Goal: Contribute content: Contribute content

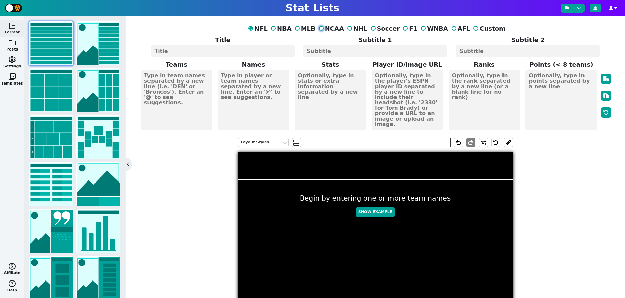
click at [323, 28] on input "NCAA" at bounding box center [321, 28] width 5 height 5
radio input "true"
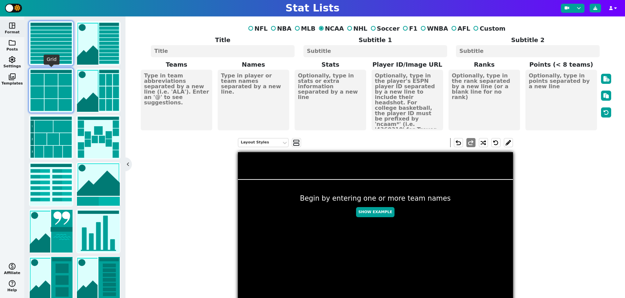
click at [47, 86] on img at bounding box center [51, 90] width 43 height 43
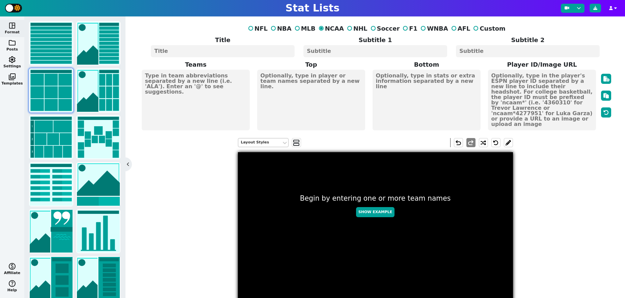
click at [272, 142] on div "Layout Styles" at bounding box center [260, 143] width 38 height 6
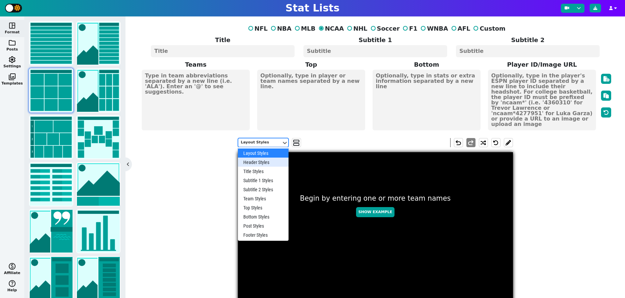
click at [204, 158] on div "Header Styles, 2 of 10. 10 results available. Use Up and Down to choose options…" at bounding box center [375, 284] width 474 height 302
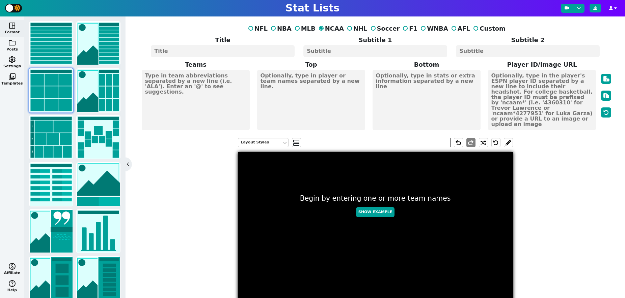
click at [221, 48] on textarea at bounding box center [222, 51] width 143 height 12
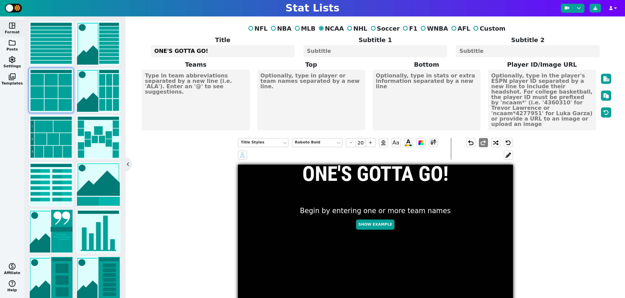
type textarea "ONE'S GOTTA GO!"
click at [343, 52] on textarea at bounding box center [374, 51] width 143 height 12
type input "10"
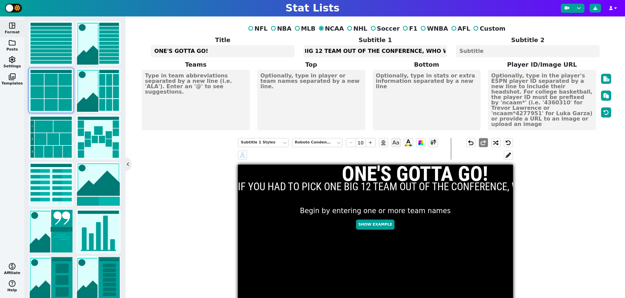
scroll to position [0, 85]
type textarea "IF YOU HAD TO PICK ONE BIG 12 TEAM OUT OF THE CONFERENCE, WHO WOULD IT BE?"
click at [351, 144] on span "-" at bounding box center [351, 142] width 10 height 9
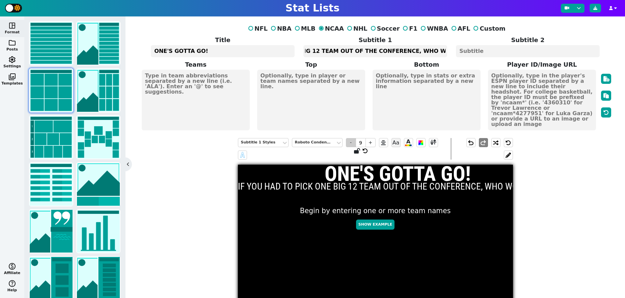
click at [351, 144] on span "-" at bounding box center [351, 142] width 10 height 9
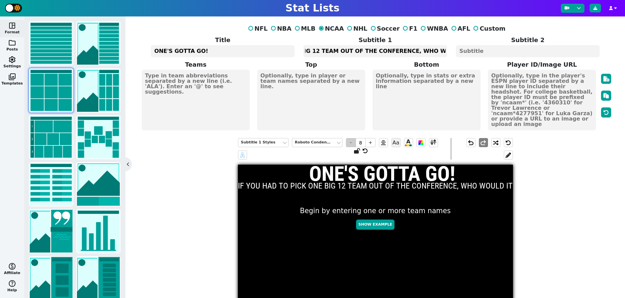
click at [351, 144] on span "-" at bounding box center [351, 142] width 10 height 9
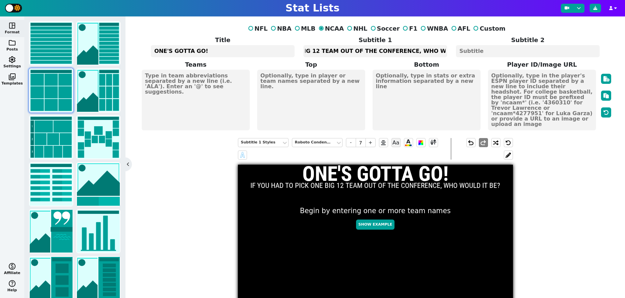
click at [480, 51] on textarea at bounding box center [527, 51] width 143 height 12
type input "10"
type textarea "WHO WOULD IT BE?"
drag, startPoint x: 390, startPoint y: 51, endPoint x: 466, endPoint y: 57, distance: 75.5
click at [466, 57] on span "Title ONE'S GOTTA GO! Subtitle 1 IF YOU HAD TO PICK ONE BIG 12 TEAM OUT OF THE …" at bounding box center [374, 46] width 457 height 23
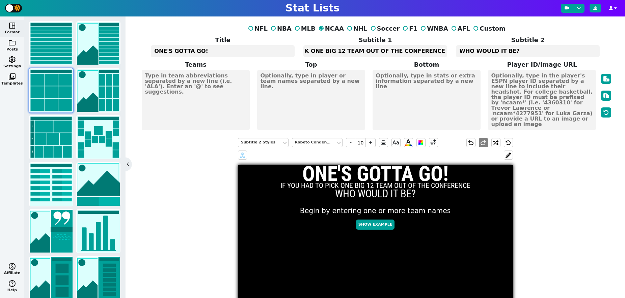
scroll to position [0, 29]
type textarea "IF YOU HAD TO PICK ONE BIG 12 TEAM OUT OF THE CONFERENCE"
click at [371, 141] on span "+" at bounding box center [370, 142] width 10 height 9
click at [350, 143] on span "-" at bounding box center [351, 142] width 10 height 9
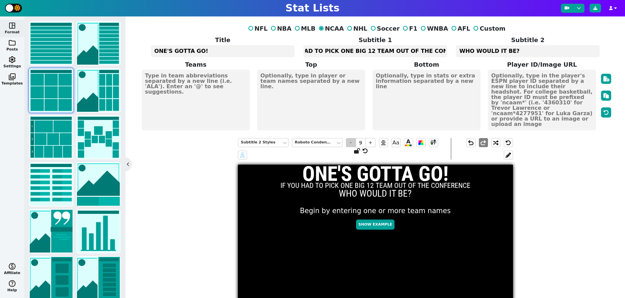
click at [350, 143] on span "-" at bounding box center [351, 142] width 10 height 9
type input "7"
click at [445, 50] on textarea "IF YOU HAD TO PICK ONE BIG 12 TEAM OUT OF THE CONFERENCE" at bounding box center [374, 51] width 143 height 12
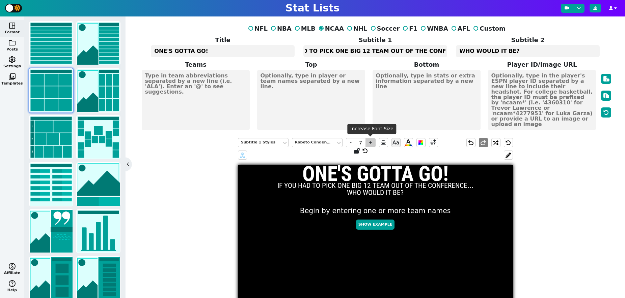
type textarea "IF YOU HAD TO PICK ONE BIG 12 TEAM OUT OF THE CONFERENCE..."
click at [372, 144] on span "+" at bounding box center [370, 142] width 10 height 9
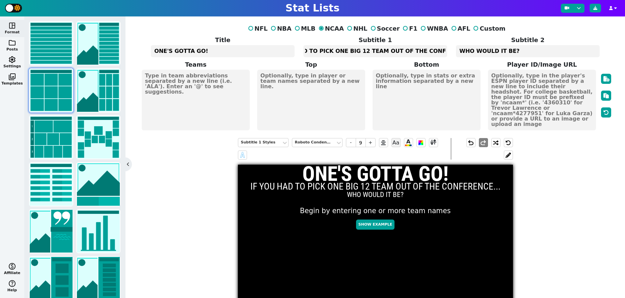
click at [484, 52] on textarea "WHO WOULD IT BE?" at bounding box center [527, 51] width 143 height 12
click at [373, 144] on span "+" at bounding box center [370, 142] width 10 height 9
type input "9"
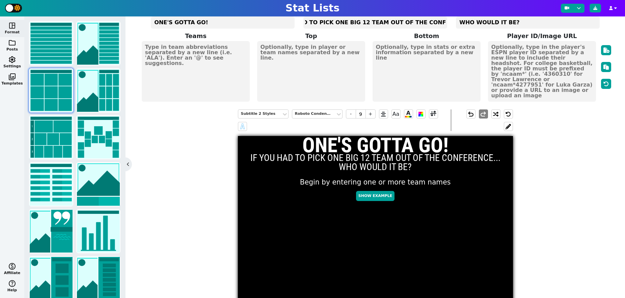
scroll to position [28, 0]
click at [319, 23] on textarea "IF YOU HAD TO PICK ONE BIG 12 TEAM OUT OF THE CONFERENCE..." at bounding box center [374, 23] width 143 height 12
type textarea "IF YOU HAD TO KICK ONE BIG 12 TEAM OUT OF THE CONFERENCE..."
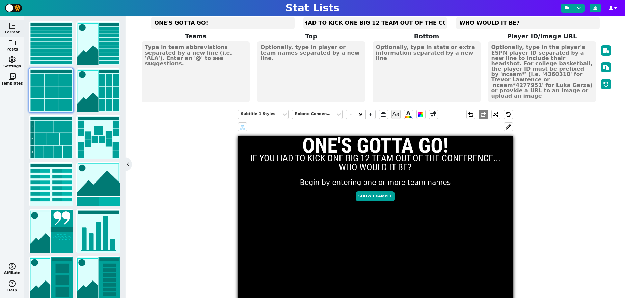
click at [550, 227] on div "Subtitle 1 Styles Roboto Condensed - 9 + Aa A A undo redo ONE'S GOTTA GO! IF YO…" at bounding box center [375, 262] width 474 height 315
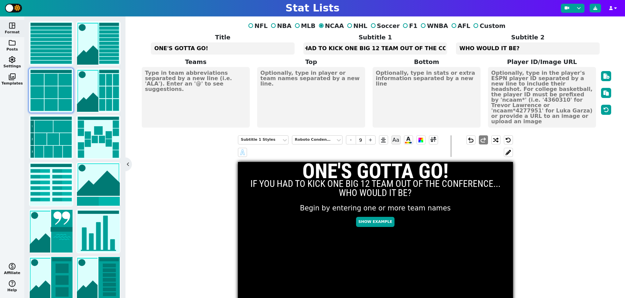
scroll to position [0, 0]
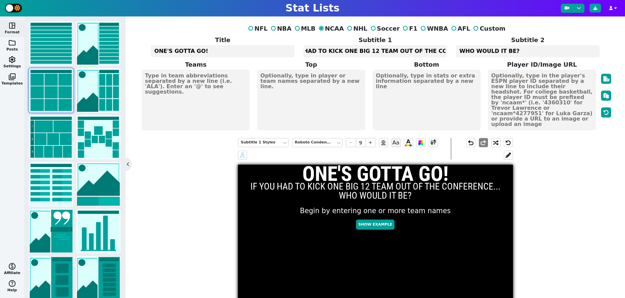
click at [198, 87] on textarea at bounding box center [196, 100] width 108 height 61
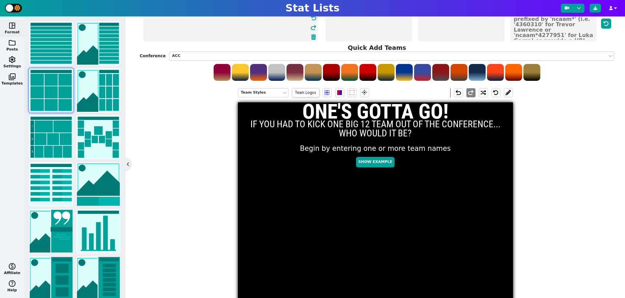
scroll to position [88, 0]
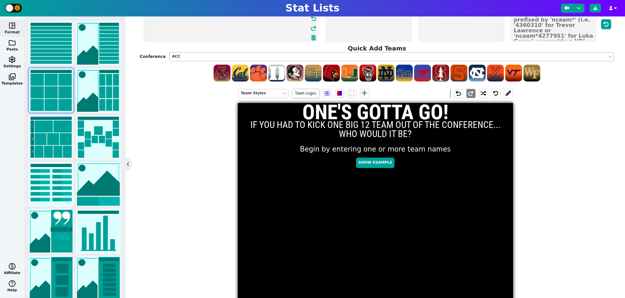
click at [213, 56] on div "ACC" at bounding box center [388, 57] width 432 height 6
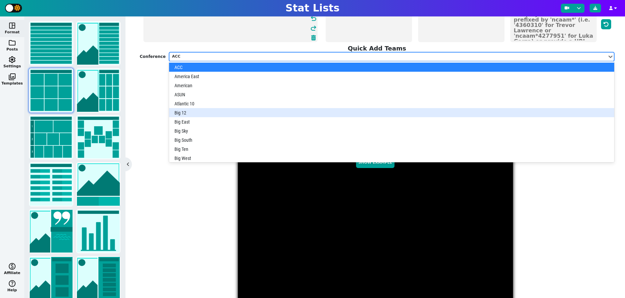
click at [199, 110] on div "Big 12" at bounding box center [391, 112] width 445 height 9
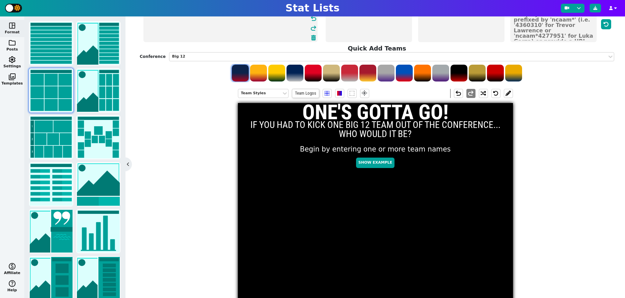
click at [238, 77] on span at bounding box center [240, 73] width 17 height 17
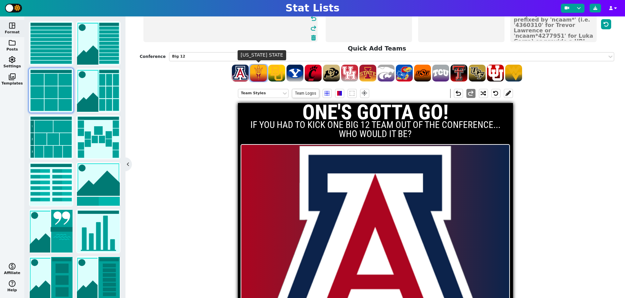
click at [257, 72] on span at bounding box center [258, 73] width 17 height 17
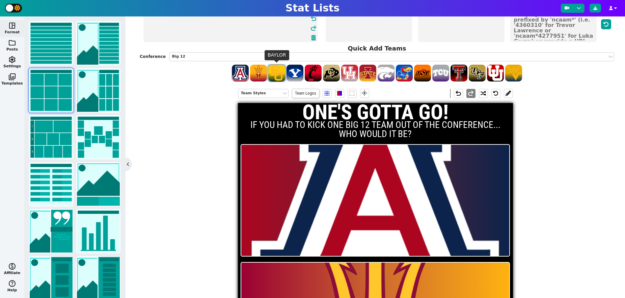
click at [274, 74] on span at bounding box center [276, 73] width 17 height 17
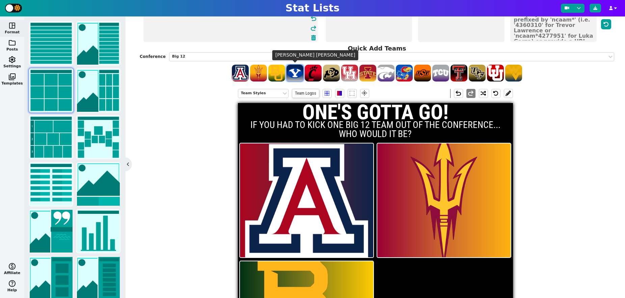
click at [291, 73] on span at bounding box center [294, 73] width 17 height 17
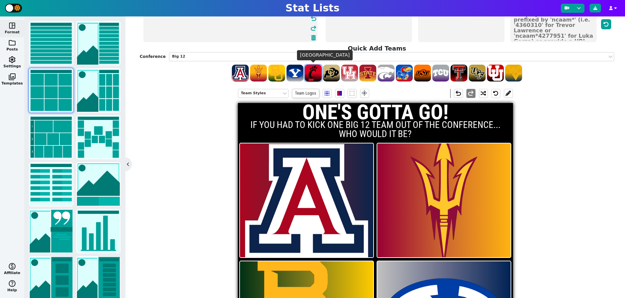
click at [314, 73] on span at bounding box center [312, 73] width 17 height 17
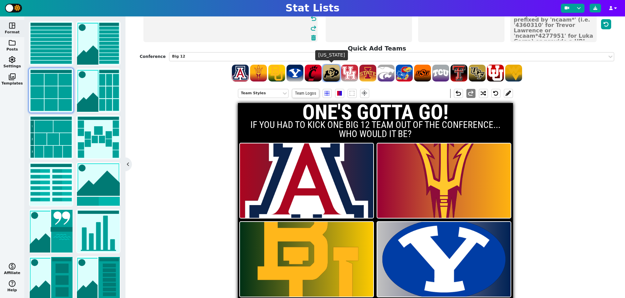
click at [328, 75] on span at bounding box center [331, 73] width 17 height 17
click at [350, 76] on span at bounding box center [349, 73] width 17 height 17
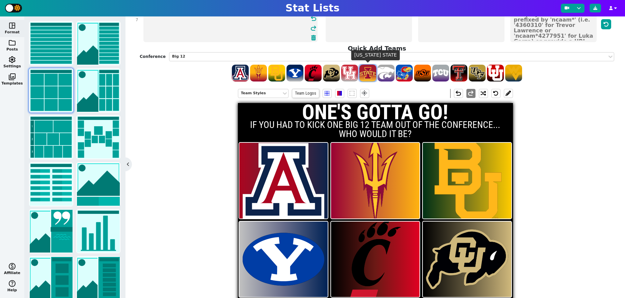
click at [368, 79] on span at bounding box center [367, 73] width 17 height 17
click at [387, 75] on span at bounding box center [385, 73] width 17 height 17
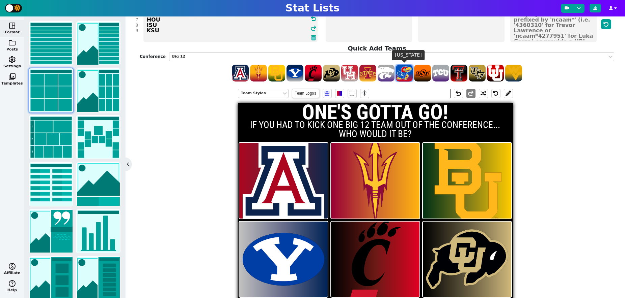
click at [398, 75] on span at bounding box center [404, 73] width 17 height 17
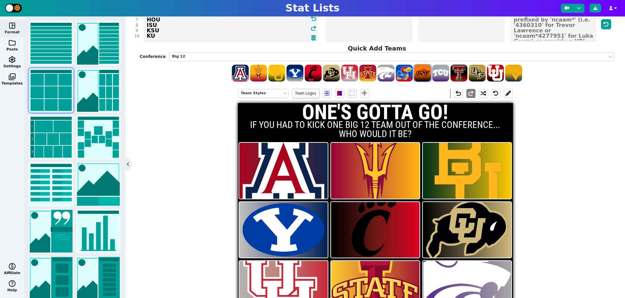
click at [418, 75] on span at bounding box center [422, 73] width 17 height 17
click at [437, 75] on span at bounding box center [440, 73] width 17 height 17
click at [455, 75] on span at bounding box center [458, 73] width 17 height 17
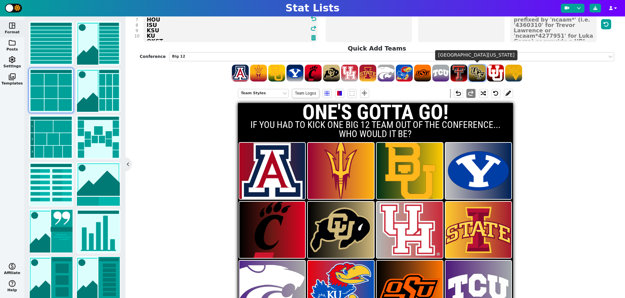
click at [474, 76] on span at bounding box center [476, 73] width 17 height 17
click at [494, 74] on span at bounding box center [495, 73] width 17 height 17
click at [513, 74] on span at bounding box center [513, 73] width 17 height 17
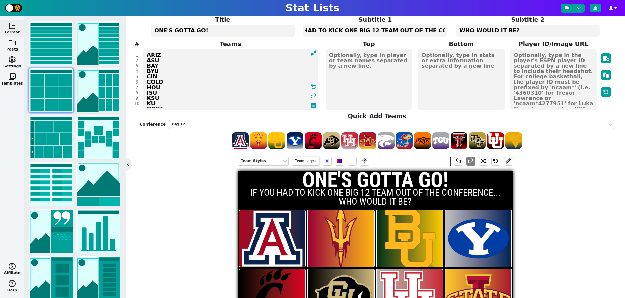
scroll to position [12, 0]
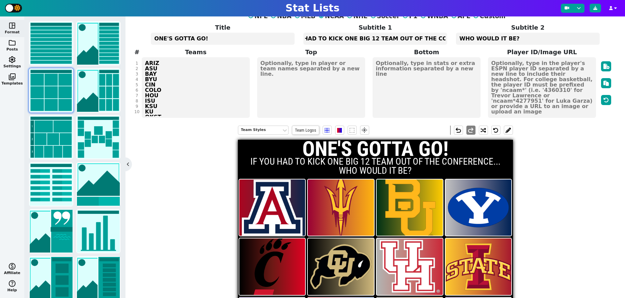
drag, startPoint x: 163, startPoint y: 38, endPoint x: 141, endPoint y: 37, distance: 22.6
click at [146, 37] on span "Title ONE'S GOTTA GO!" at bounding box center [222, 34] width 152 height 23
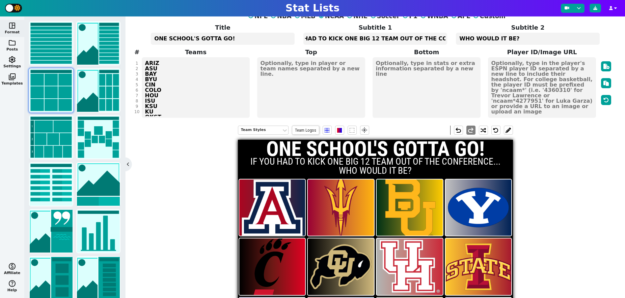
type textarea "ONE SCHOOL'S GOTTA GO!"
click at [562, 200] on div "Team Styles Team Logos flare undo redo ONE SCHOOL'S GOTTA GO! IF YOU HAD TO KIC…" at bounding box center [375, 272] width 474 height 302
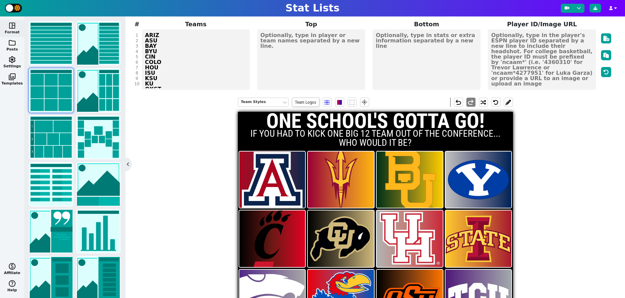
scroll to position [36, 0]
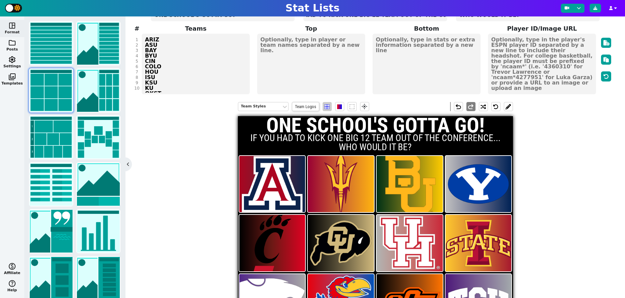
click at [324, 107] on span at bounding box center [326, 107] width 5 height 5
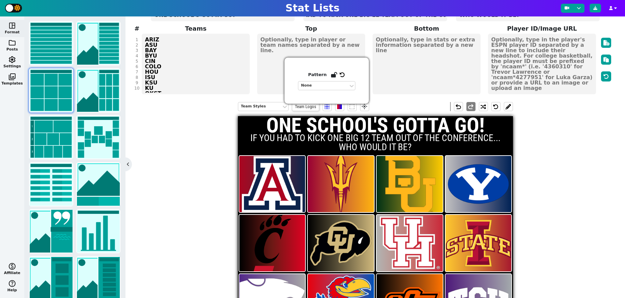
click at [596, 178] on div "Team Styles Team Logos flare undo redo ONE SCHOOL'S GOTTA GO! IF YOU HAD TO KIC…" at bounding box center [375, 248] width 474 height 302
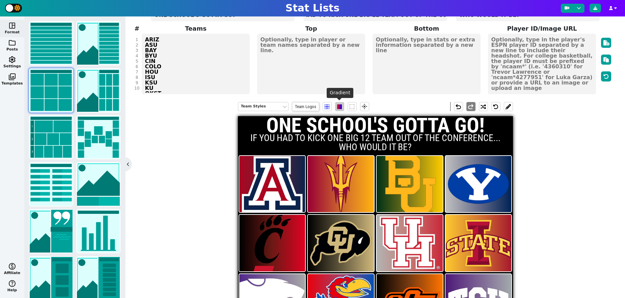
click at [341, 108] on span at bounding box center [339, 107] width 5 height 5
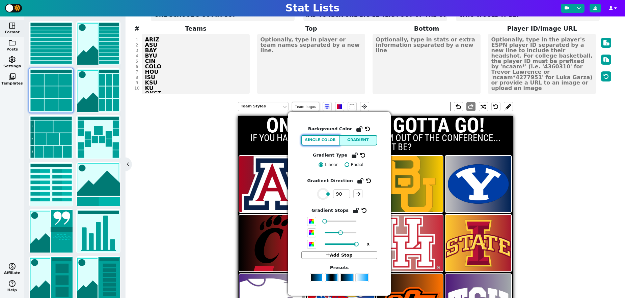
click at [330, 143] on button "Single Color" at bounding box center [320, 140] width 38 height 10
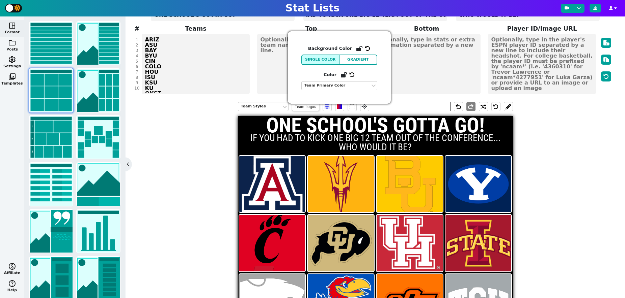
click at [569, 214] on div "Team Styles Team Logos flare undo redo ONE SCHOOL'S GOTTA GO! IF YOU HAD TO KIC…" at bounding box center [375, 248] width 474 height 302
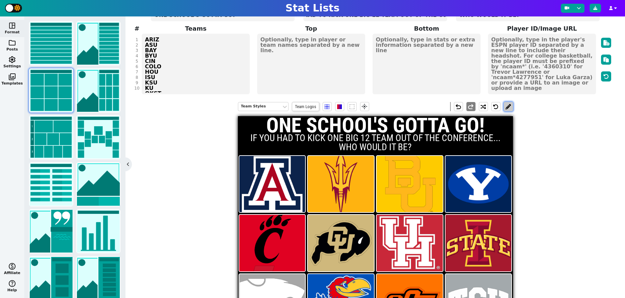
click at [507, 107] on button at bounding box center [507, 106] width 9 height 9
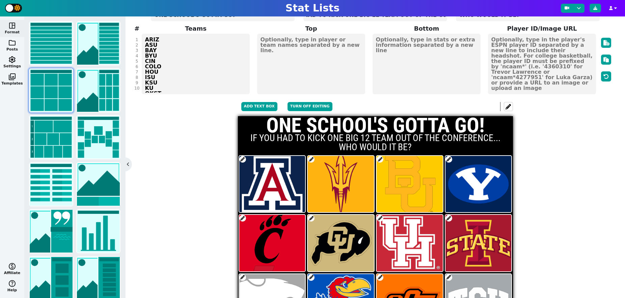
click at [379, 158] on span at bounding box center [379, 159] width 7 height 7
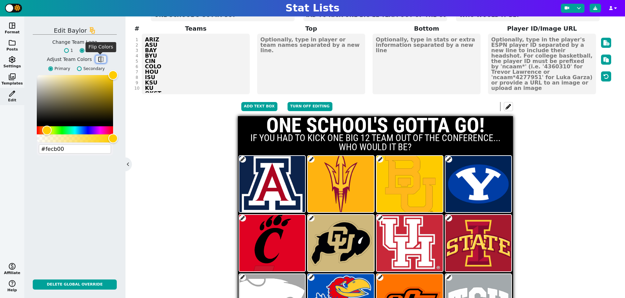
click at [104, 61] on button "flip" at bounding box center [100, 59] width 11 height 7
type input "#003015"
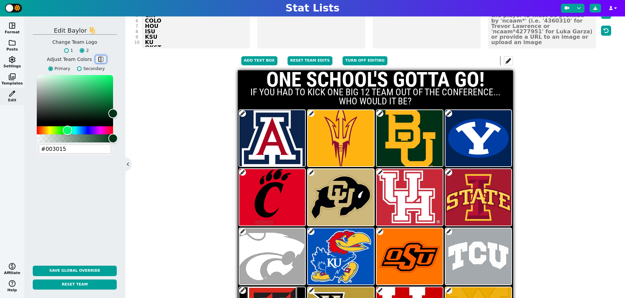
scroll to position [140, 0]
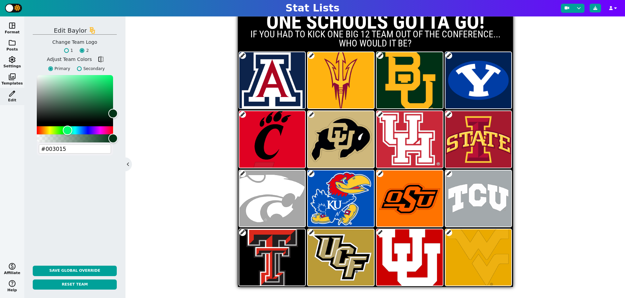
click at [241, 172] on span at bounding box center [242, 174] width 7 height 7
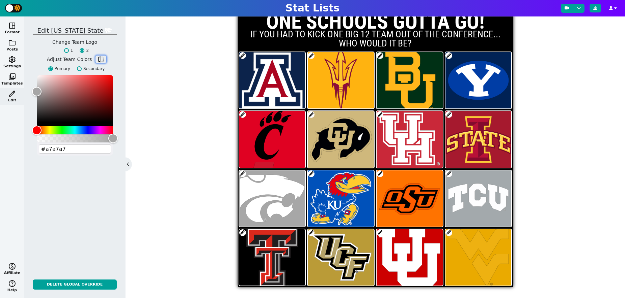
click at [101, 61] on span "flip" at bounding box center [100, 59] width 7 height 7
type input "#512888"
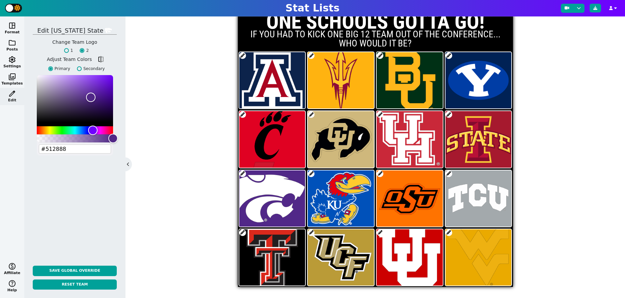
click at [242, 231] on span at bounding box center [242, 233] width 7 height 7
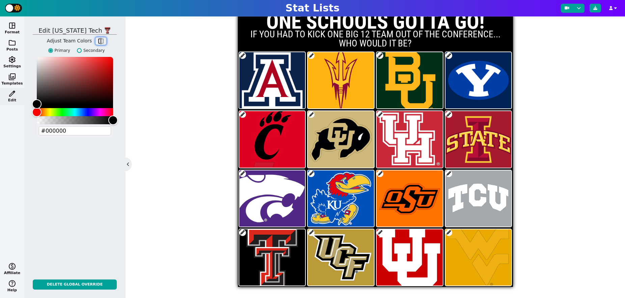
click at [102, 39] on span "flip" at bounding box center [100, 41] width 7 height 7
type input "#cc0000"
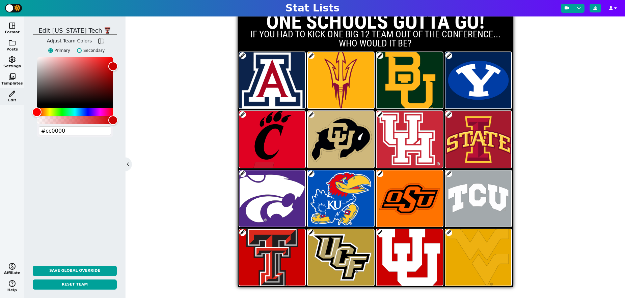
click at [448, 232] on span at bounding box center [448, 233] width 7 height 7
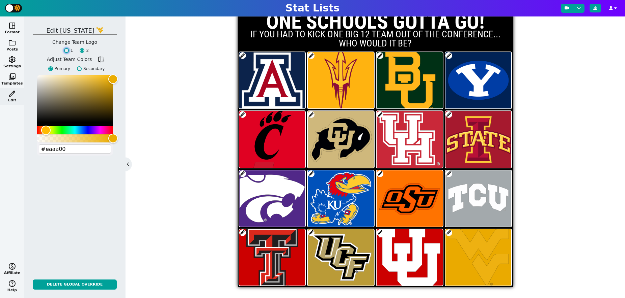
click at [67, 49] on input "1" at bounding box center [66, 50] width 5 height 5
radio input "true"
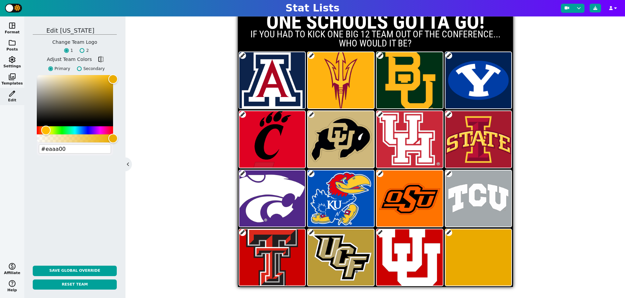
click at [446, 173] on span at bounding box center [448, 174] width 7 height 7
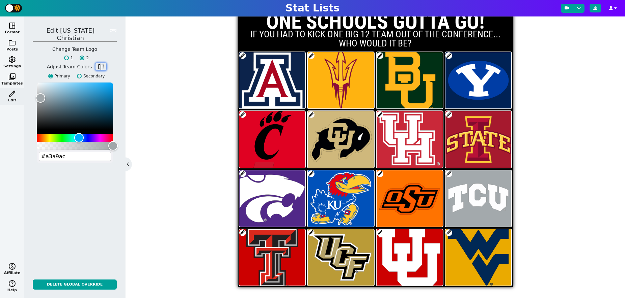
click at [102, 63] on span "flip" at bounding box center [100, 66] width 7 height 7
type input "#4d1979"
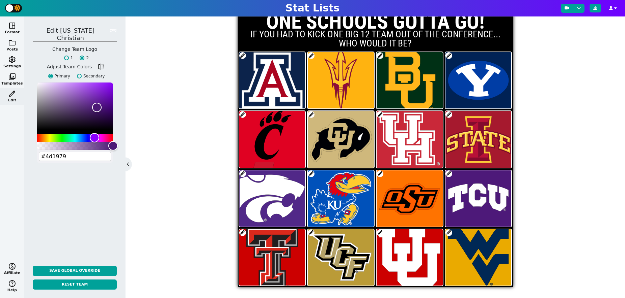
click at [567, 168] on div "Team Styles Team Logos flare Add Text Box Reset Team Edits Turn off editing und…" at bounding box center [375, 144] width 474 height 302
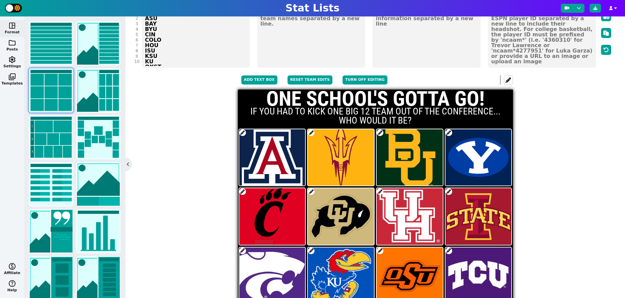
scroll to position [55, 0]
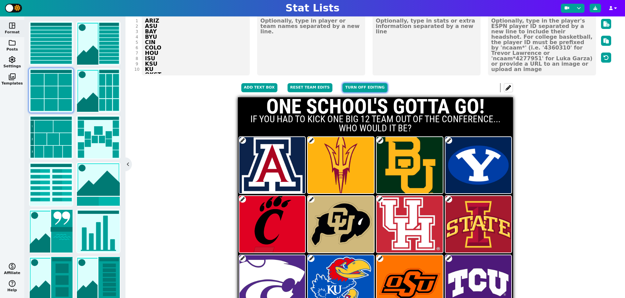
click at [366, 86] on button "Turn off editing" at bounding box center [364, 87] width 45 height 9
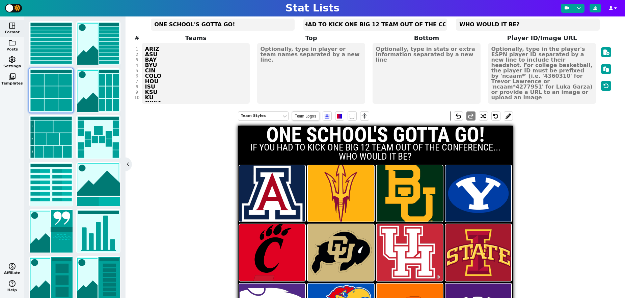
scroll to position [18, 0]
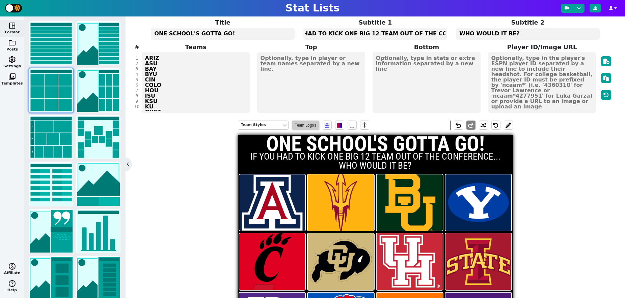
click at [307, 126] on span "Team Logos" at bounding box center [305, 125] width 27 height 9
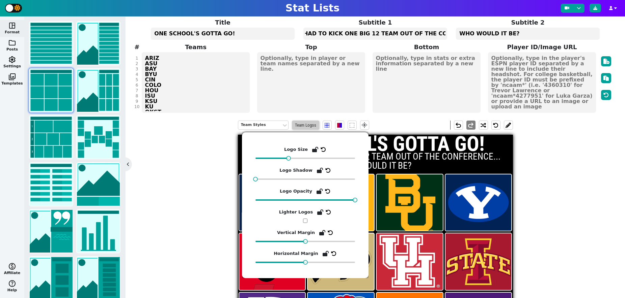
click at [307, 126] on span "Team Logos" at bounding box center [305, 125] width 27 height 9
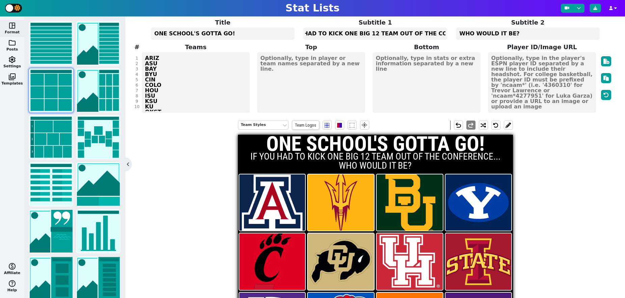
click at [201, 216] on div "Team Styles Team Logos flare undo redo ONE SCHOOL'S GOTTA GO! IF YOU HAD TO KIC…" at bounding box center [375, 267] width 474 height 302
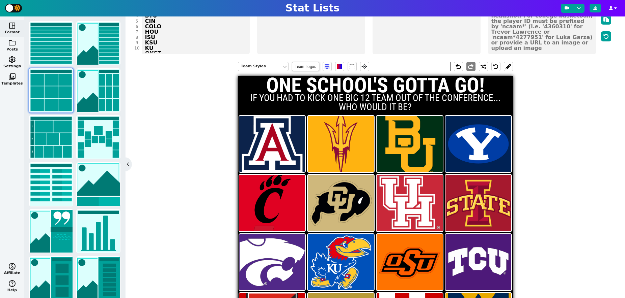
scroll to position [68, 0]
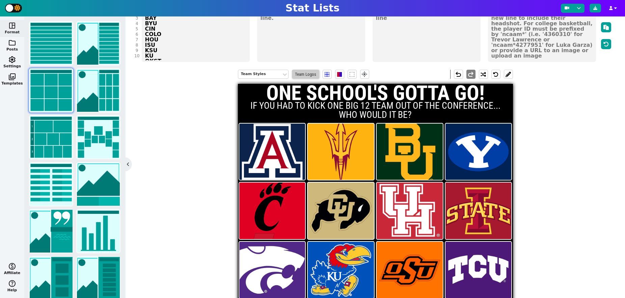
click at [304, 72] on span "Team Logos" at bounding box center [305, 74] width 27 height 9
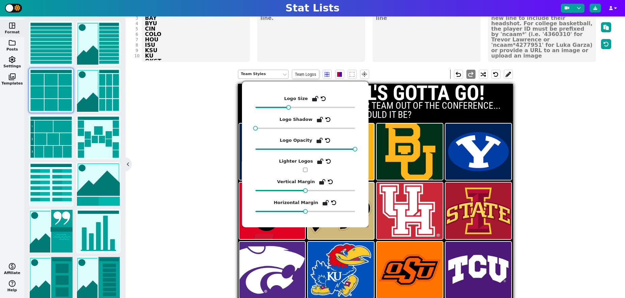
click at [270, 73] on div "Team Styles" at bounding box center [260, 74] width 38 height 6
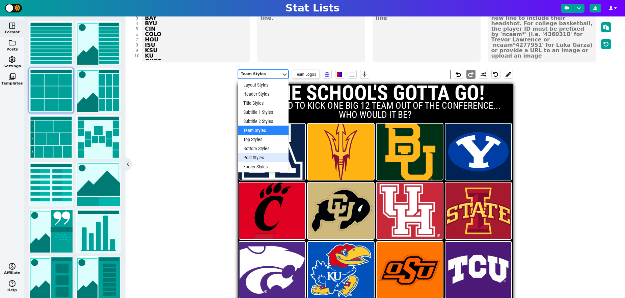
click at [255, 159] on div "Post Styles" at bounding box center [263, 157] width 51 height 9
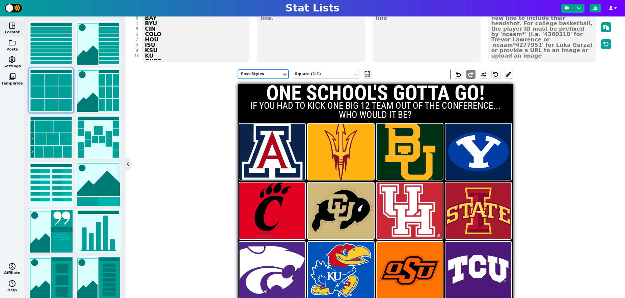
click at [268, 77] on div "Post Styles" at bounding box center [259, 74] width 43 height 9
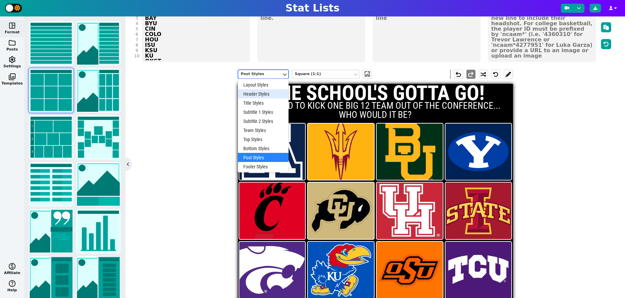
click at [264, 92] on div "Header Styles" at bounding box center [263, 93] width 51 height 9
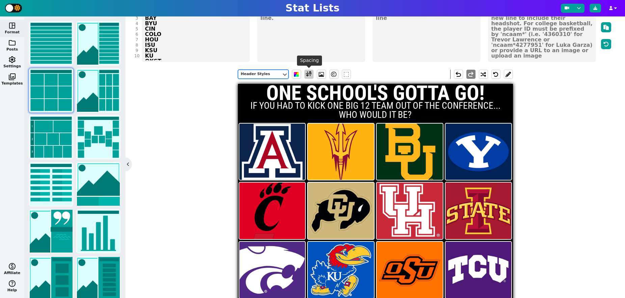
click at [307, 72] on span at bounding box center [309, 74] width 6 height 8
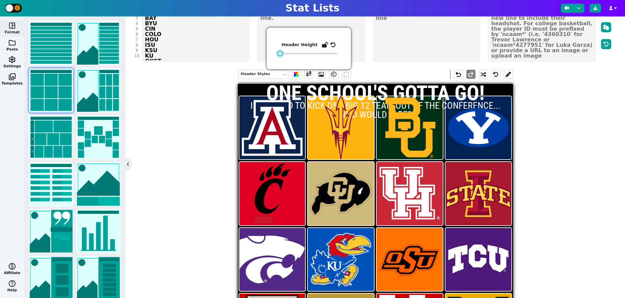
drag, startPoint x: 292, startPoint y: 53, endPoint x: 268, endPoint y: 53, distance: 23.3
click at [268, 53] on div "Header Height" at bounding box center [308, 49] width 84 height 42
click at [210, 111] on div "Header Styles undo redo ONE SCHOOL'S GOTTA GO! IF YOU HAD TO KICK ONE BIG 12 TE…" at bounding box center [375, 216] width 474 height 302
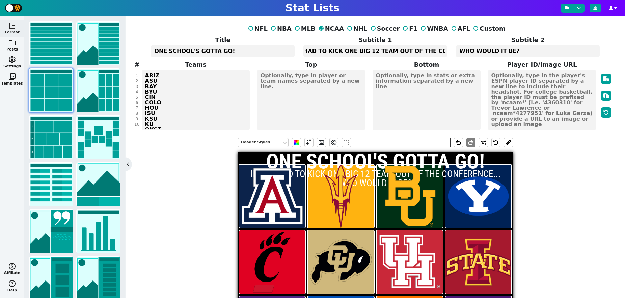
click at [214, 50] on textarea "ONE SCHOOL'S GOTTA GO!" at bounding box center [222, 51] width 143 height 12
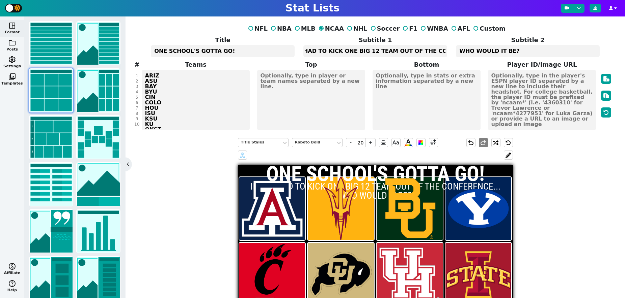
click at [214, 50] on textarea "ONE SCHOOL'S GOTTA GO!" at bounding box center [222, 51] width 143 height 12
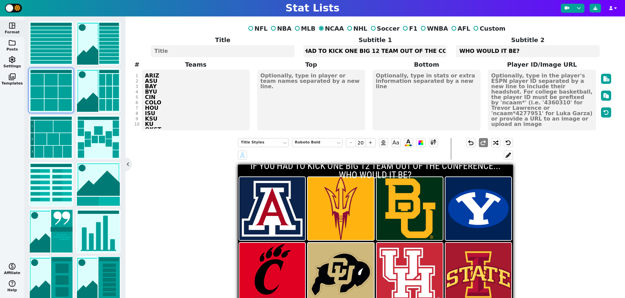
click at [347, 50] on textarea "IF YOU HAD TO KICK ONE BIG 12 TEAM OUT OF THE CONFERENCE..." at bounding box center [374, 51] width 143 height 12
type input "9"
click at [347, 50] on textarea "IF YOU HAD TO KICK ONE BIG 12 TEAM OUT OF THE CONFERENCE..." at bounding box center [374, 51] width 143 height 12
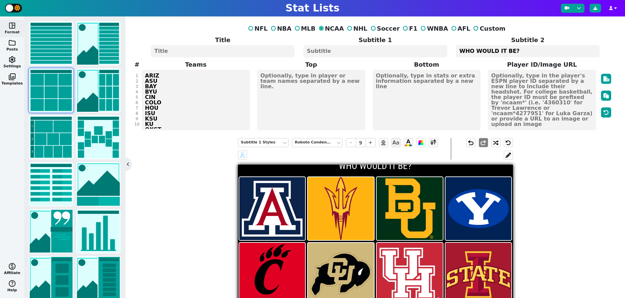
click at [510, 52] on textarea "WHO WOULD IT BE?" at bounding box center [527, 51] width 143 height 12
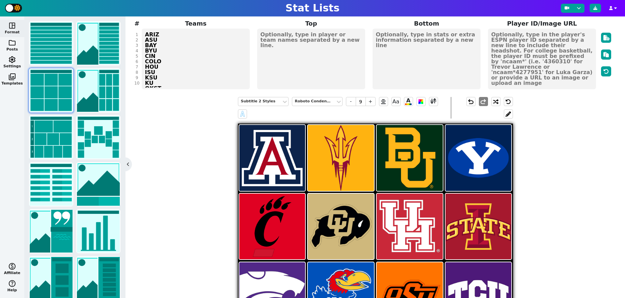
scroll to position [36, 0]
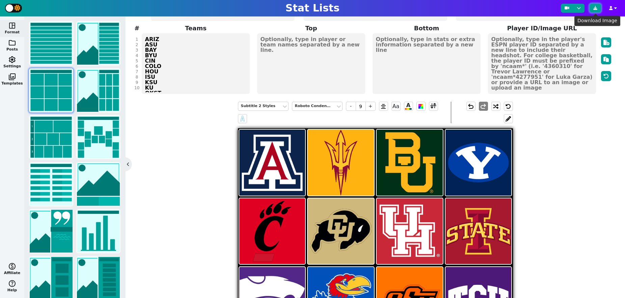
click at [596, 11] on button at bounding box center [594, 8] width 11 height 9
